Goal: Check status: Check status

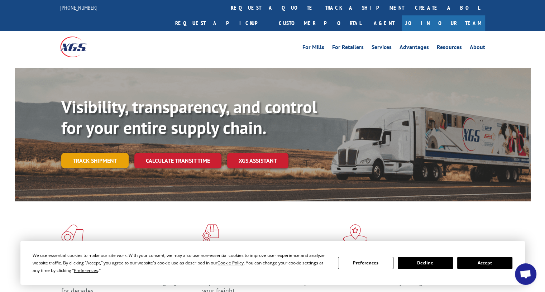
click at [95, 153] on link "Track shipment" at bounding box center [94, 160] width 67 height 15
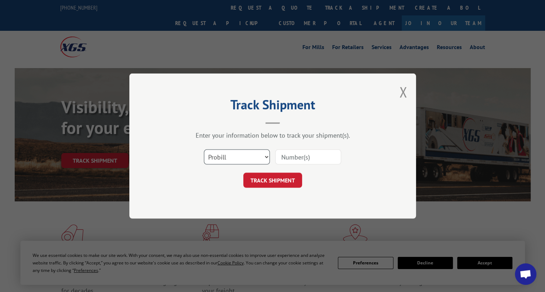
click at [251, 152] on select "Select category... Probill BOL PO" at bounding box center [237, 156] width 66 height 15
select select "bol"
click at [204, 149] on select "Select category... Probill BOL PO" at bounding box center [237, 156] width 66 height 15
click at [295, 158] on input at bounding box center [308, 156] width 66 height 15
type input "N17043"
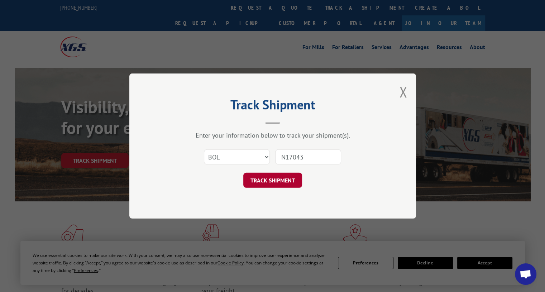
click at [266, 180] on button "TRACK SHIPMENT" at bounding box center [272, 180] width 59 height 15
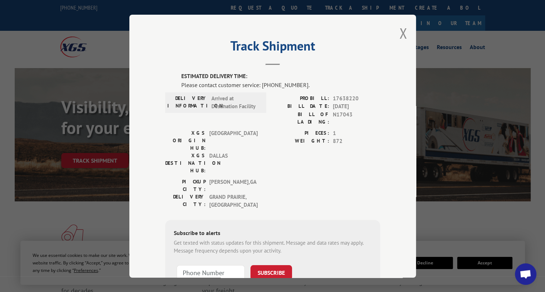
scroll to position [45, 0]
